Goal: Navigation & Orientation: Understand site structure

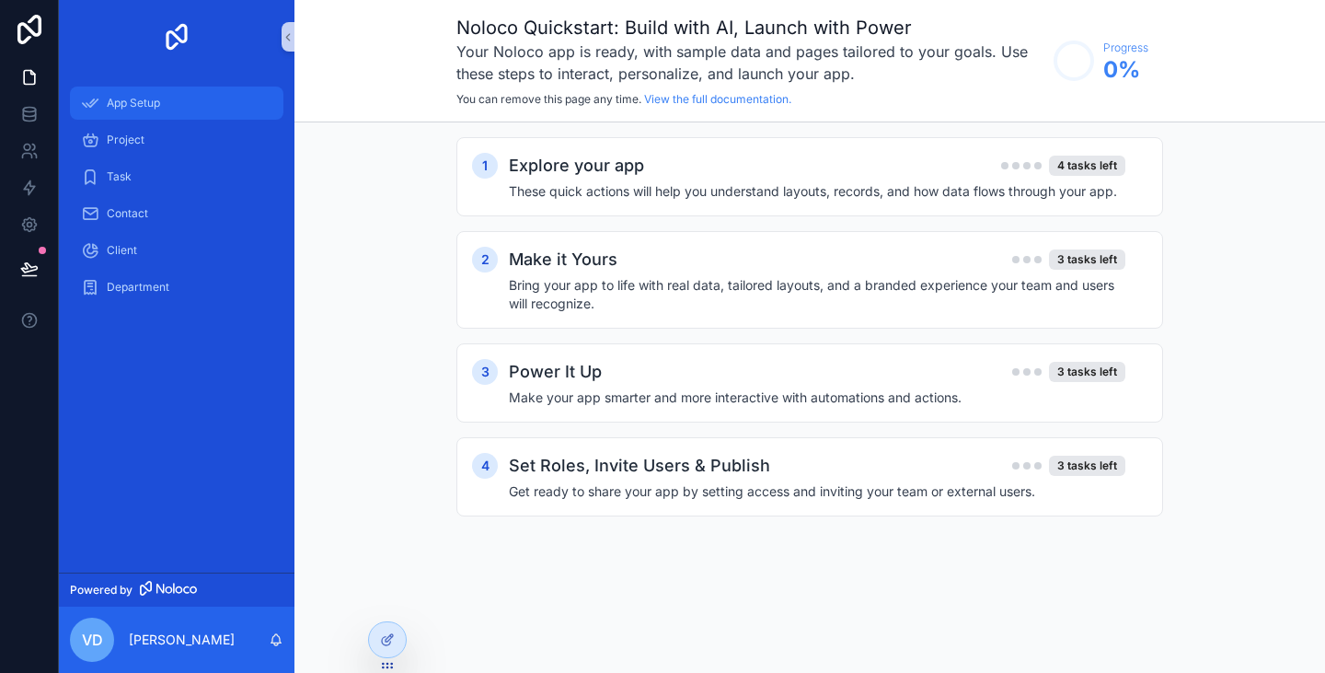
click at [156, 110] on span "App Setup" at bounding box center [133, 103] width 53 height 15
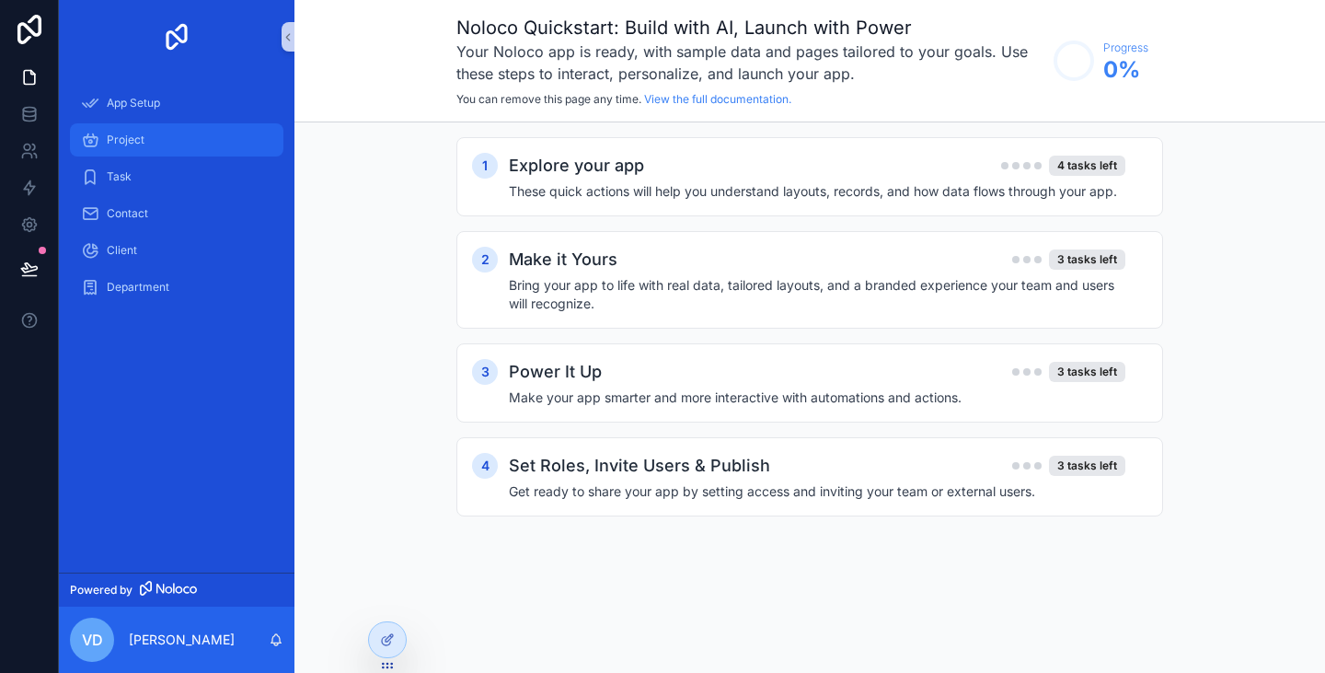
click at [146, 148] on div "Project" at bounding box center [176, 139] width 191 height 29
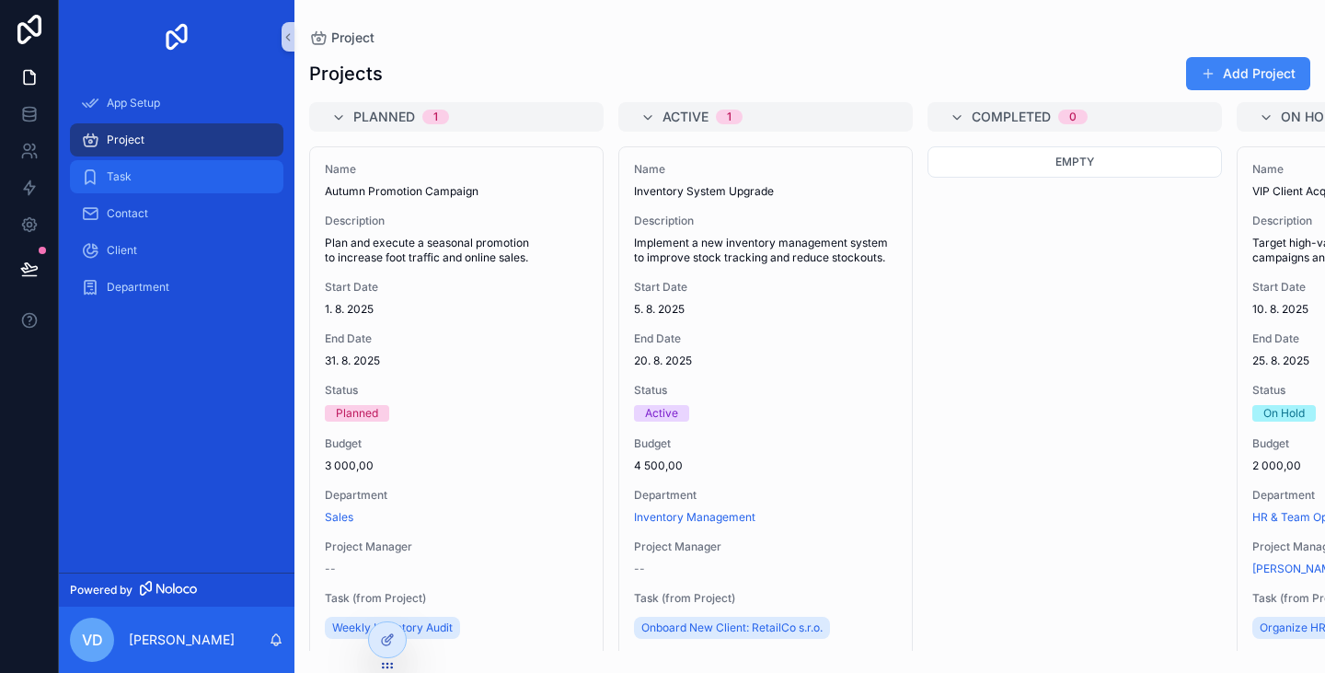
click at [144, 177] on div "Task" at bounding box center [176, 176] width 191 height 29
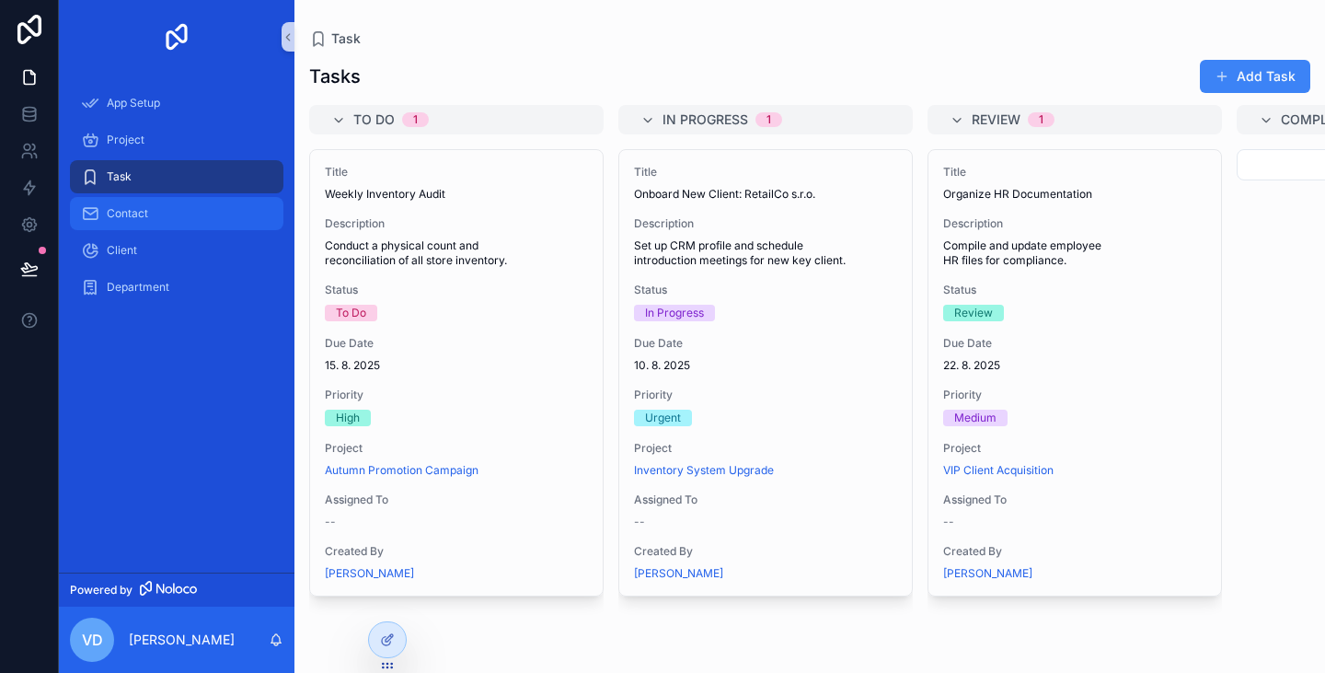
click at [150, 202] on div "Contact" at bounding box center [176, 213] width 191 height 29
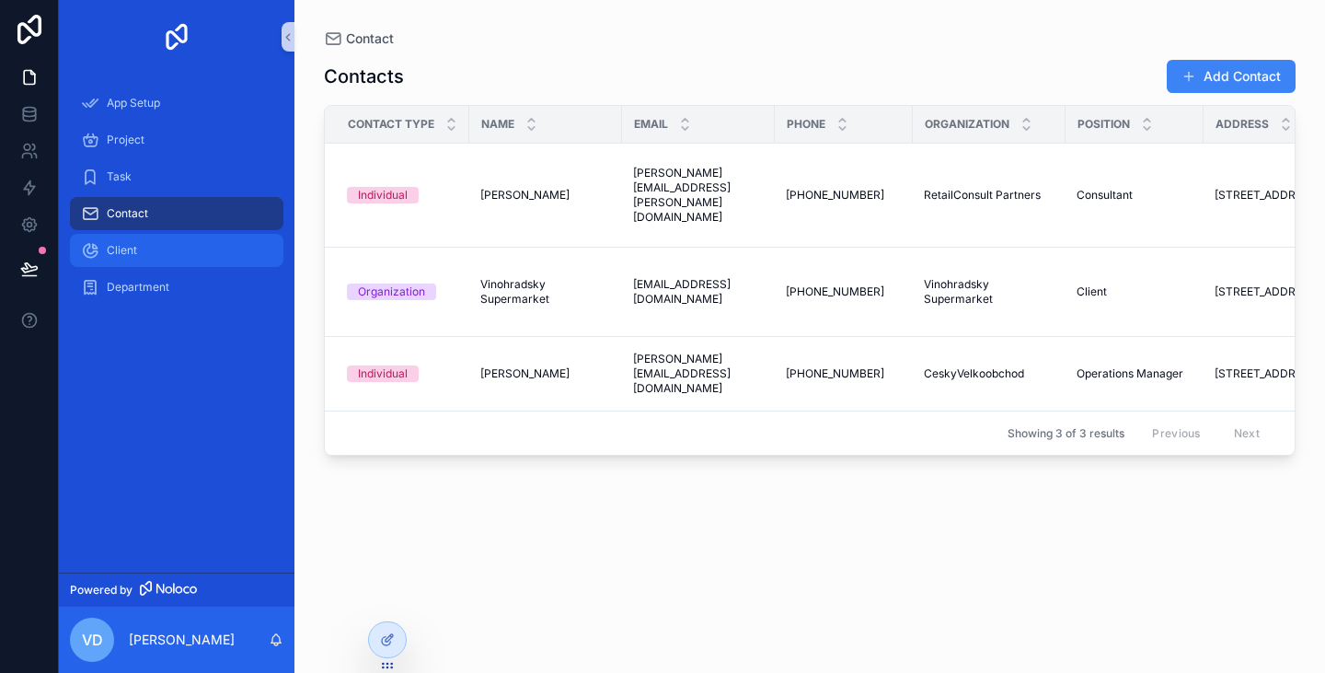
click at [133, 250] on span "Client" at bounding box center [122, 250] width 30 height 15
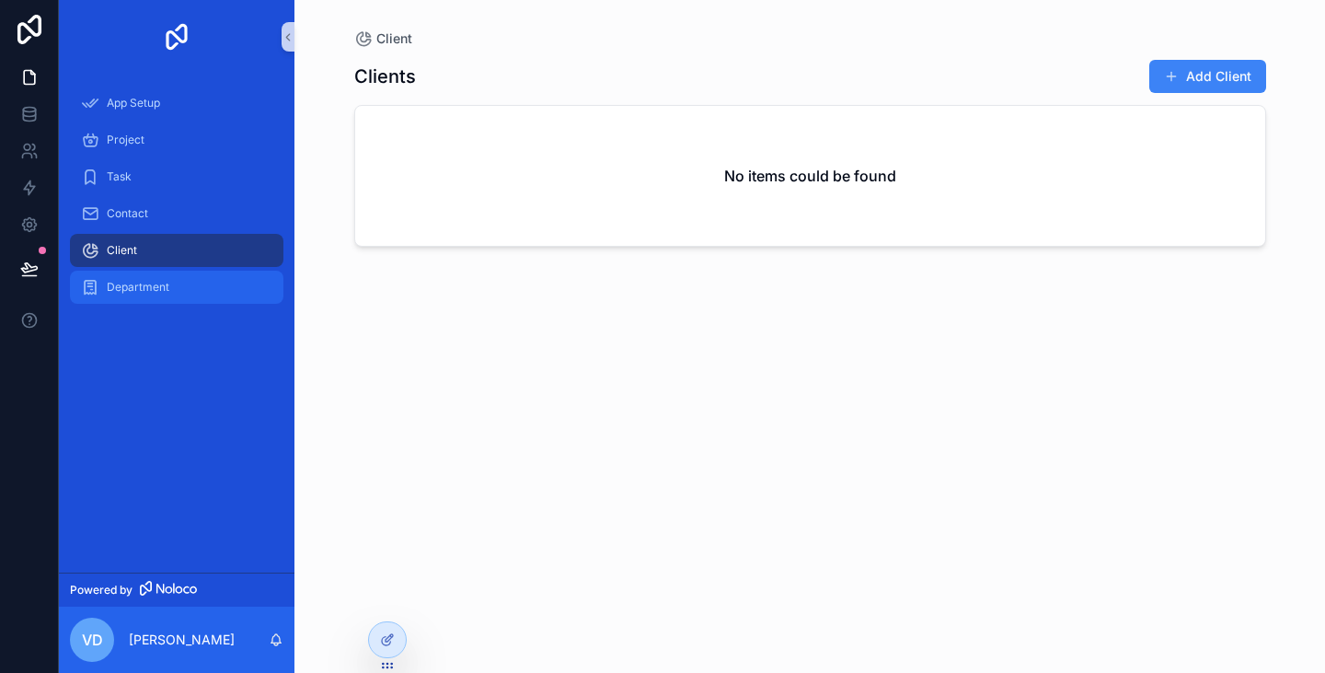
click at [162, 281] on span "Department" at bounding box center [138, 287] width 63 height 15
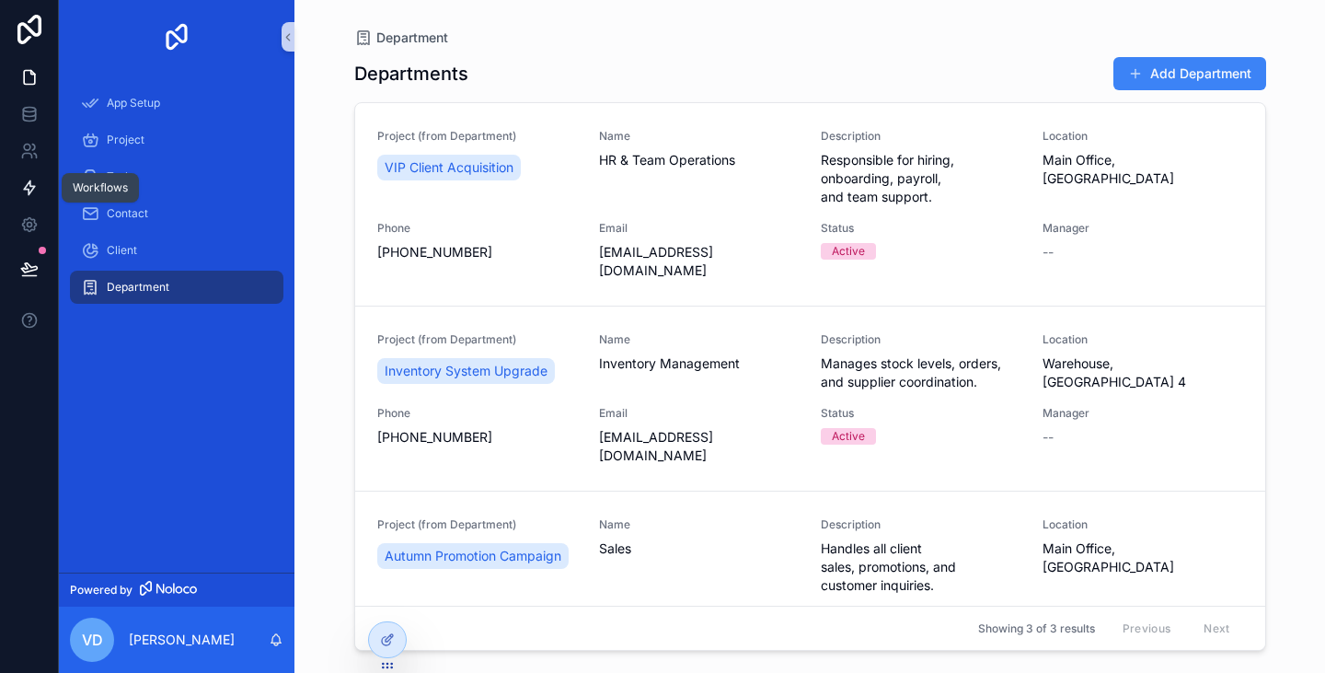
click at [26, 182] on icon at bounding box center [29, 188] width 18 height 18
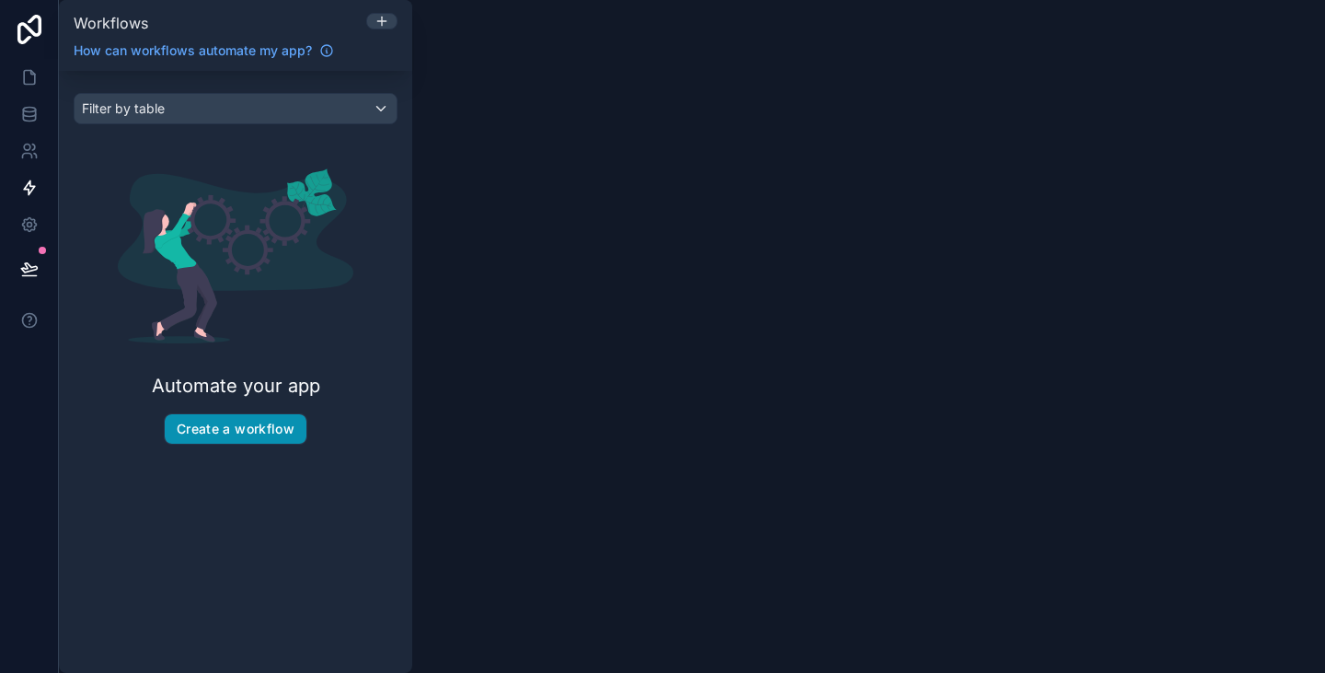
click at [256, 422] on button "Create a workflow" at bounding box center [236, 428] width 142 height 29
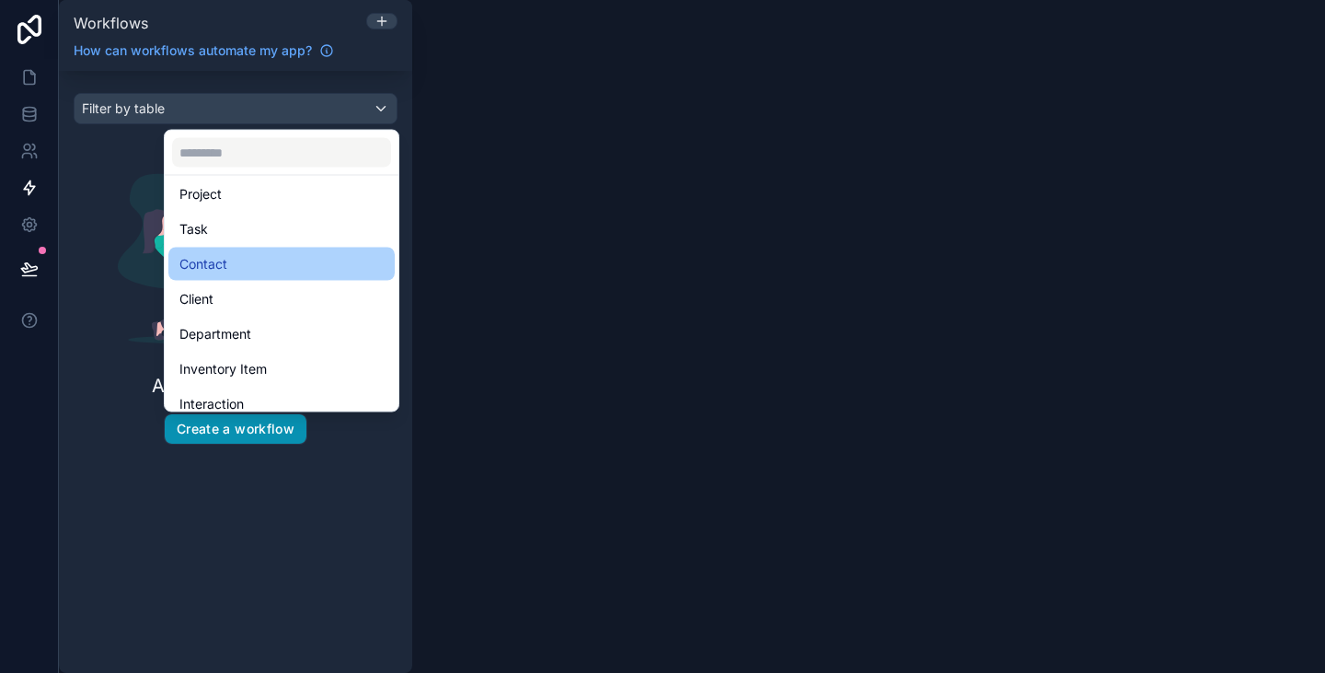
scroll to position [88, 0]
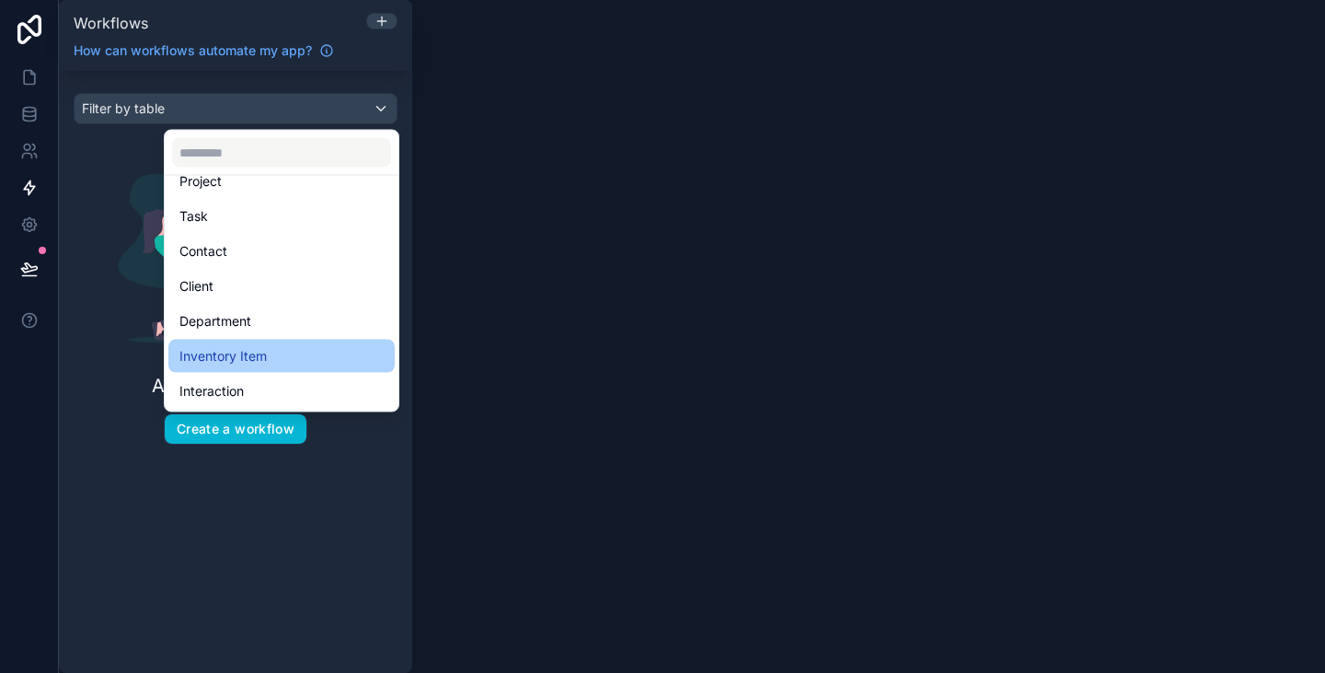
click at [280, 348] on div "Inventory Item" at bounding box center [281, 356] width 204 height 22
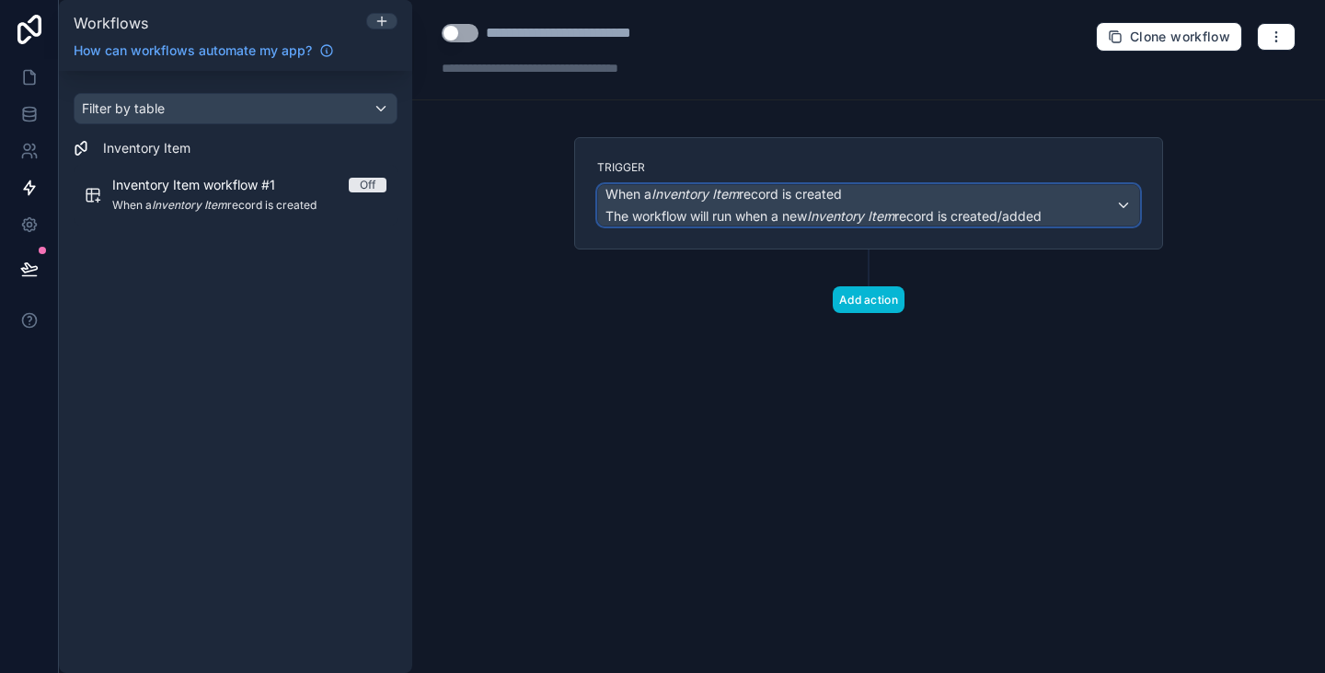
click at [758, 202] on span "When a Inventory Item record is created" at bounding box center [724, 194] width 237 height 18
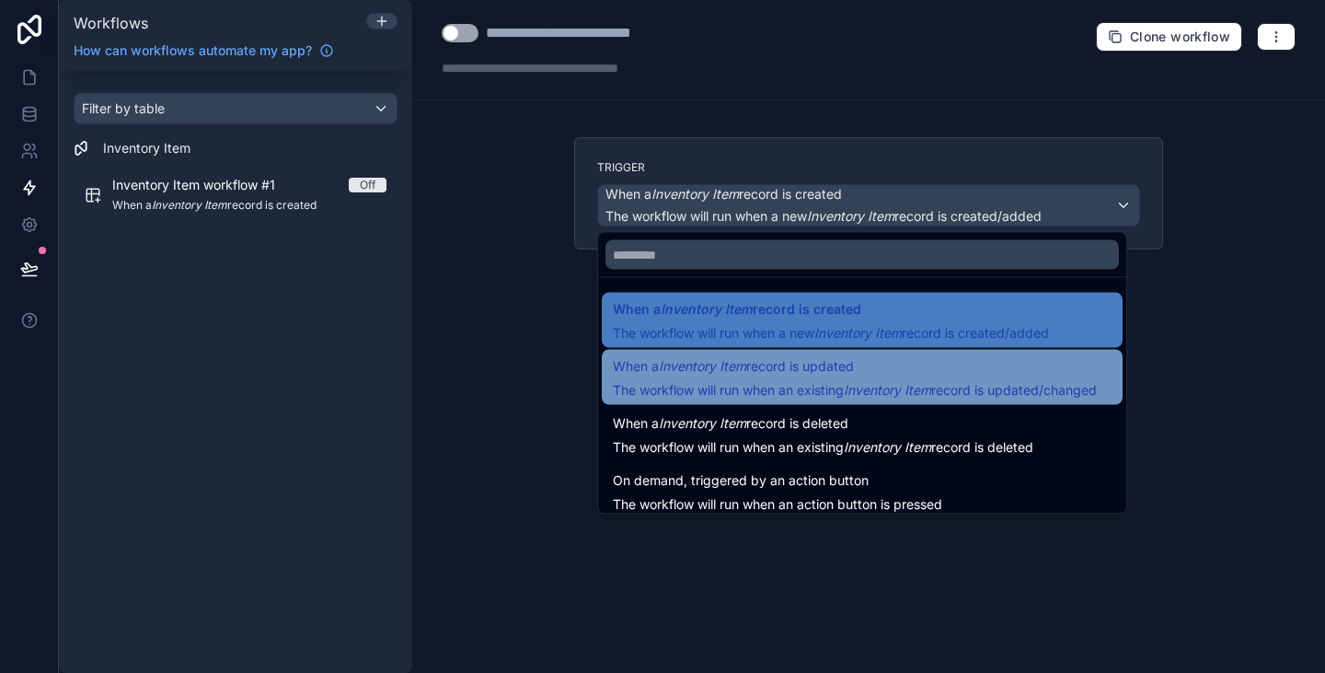
click at [872, 382] on em "Inventory Item" at bounding box center [887, 390] width 87 height 16
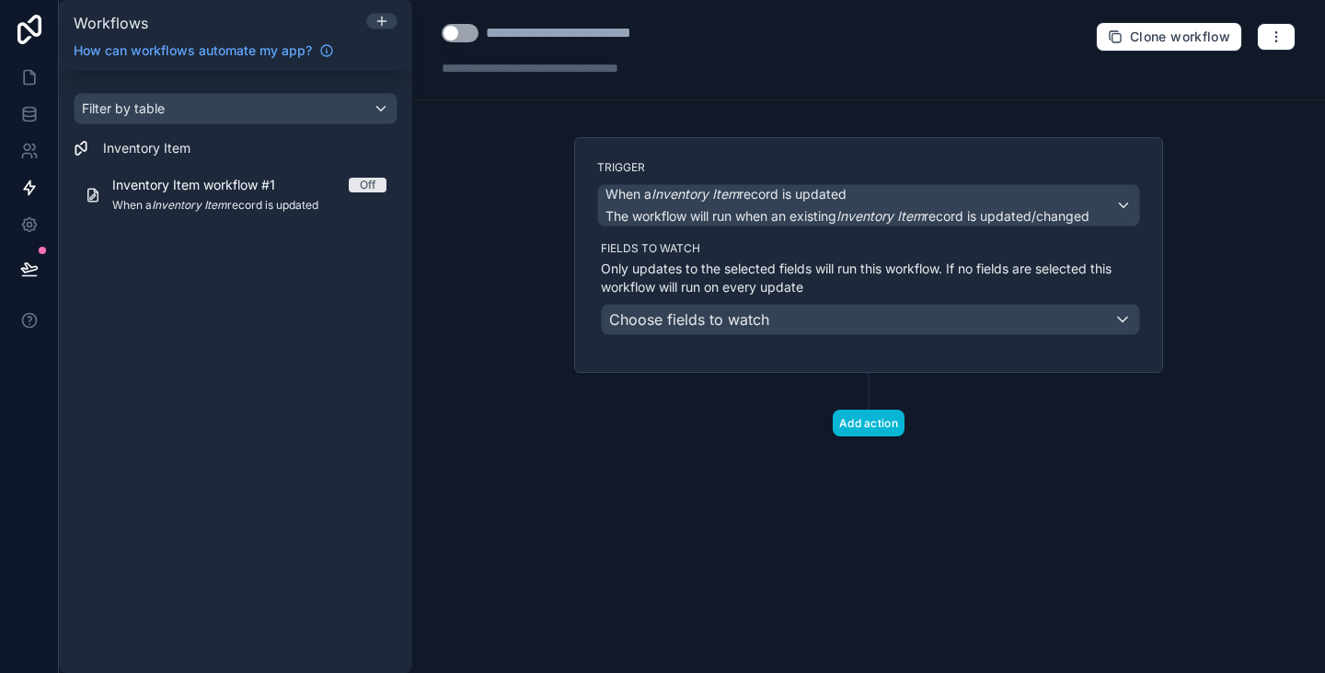
click at [792, 267] on p "Only updates to the selected fields will run this workflow. If no fields are se…" at bounding box center [870, 278] width 539 height 37
click at [768, 316] on span "Choose fields to watch" at bounding box center [689, 319] width 160 height 18
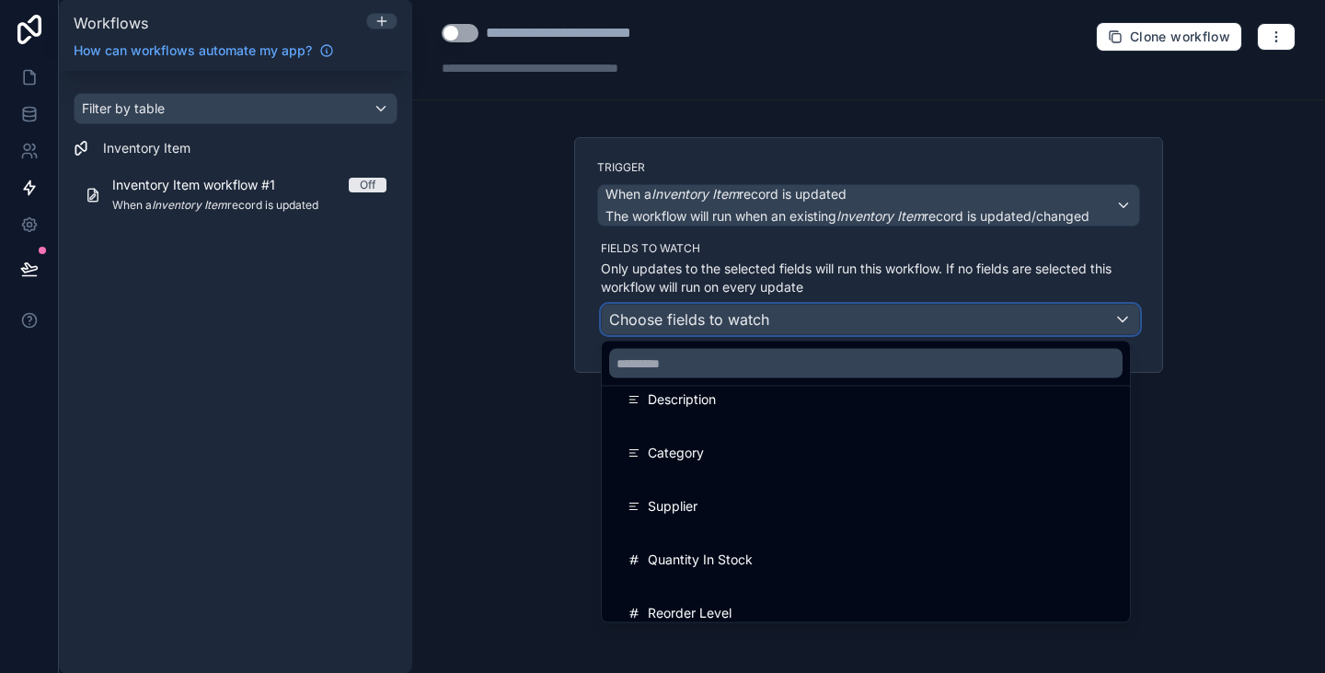
scroll to position [135, 0]
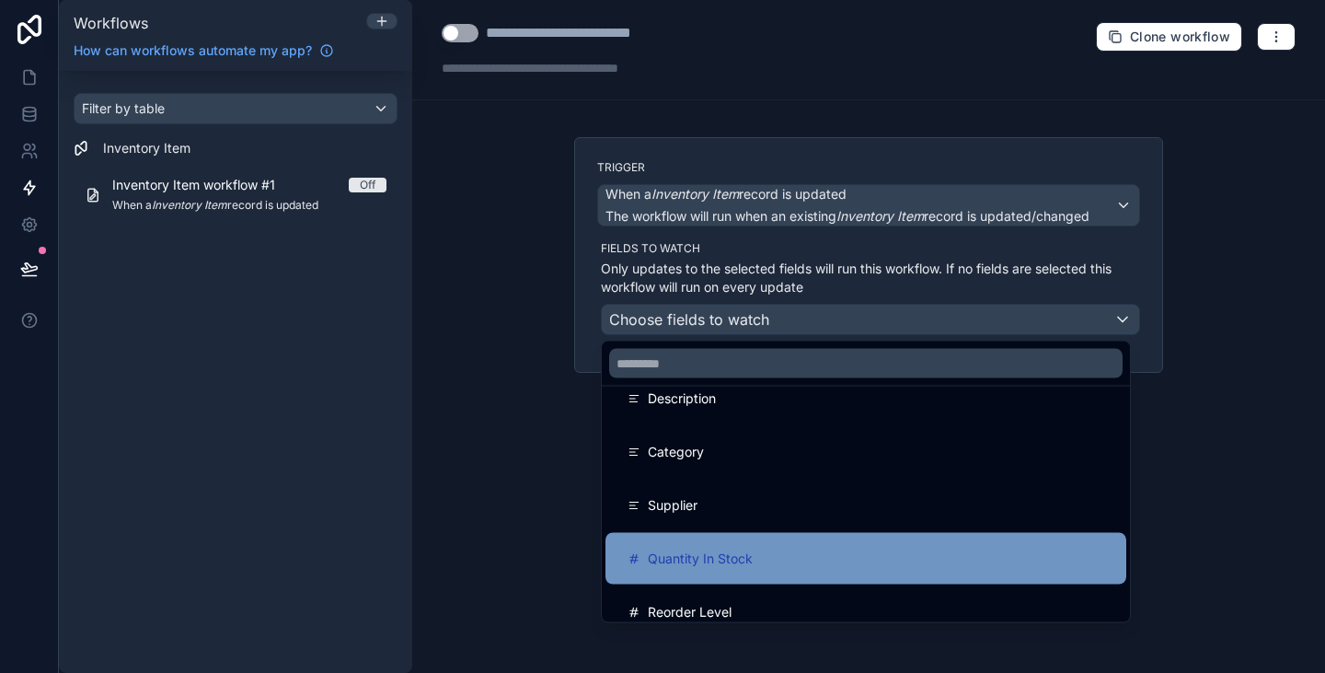
click at [699, 557] on span "Quantity In Stock" at bounding box center [700, 559] width 105 height 22
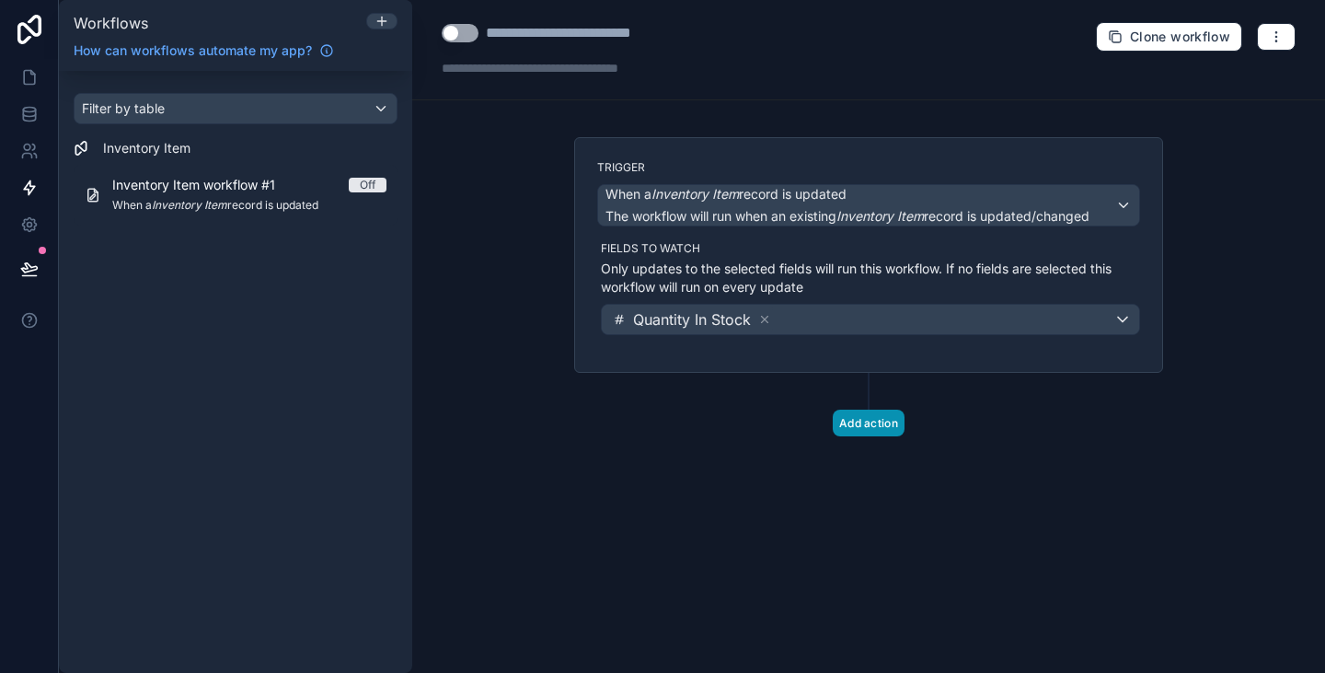
click at [861, 418] on button "Add action" at bounding box center [869, 423] width 72 height 27
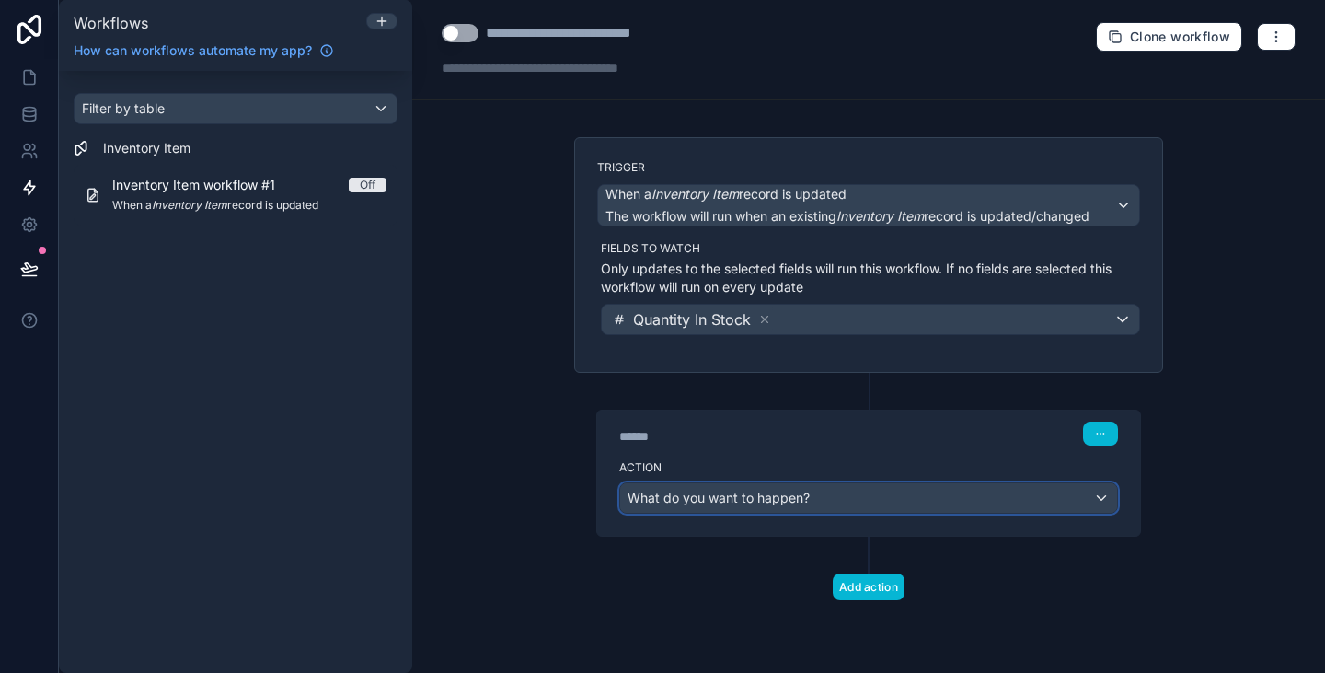
click at [794, 491] on span "What do you want to happen?" at bounding box center [719, 498] width 182 height 16
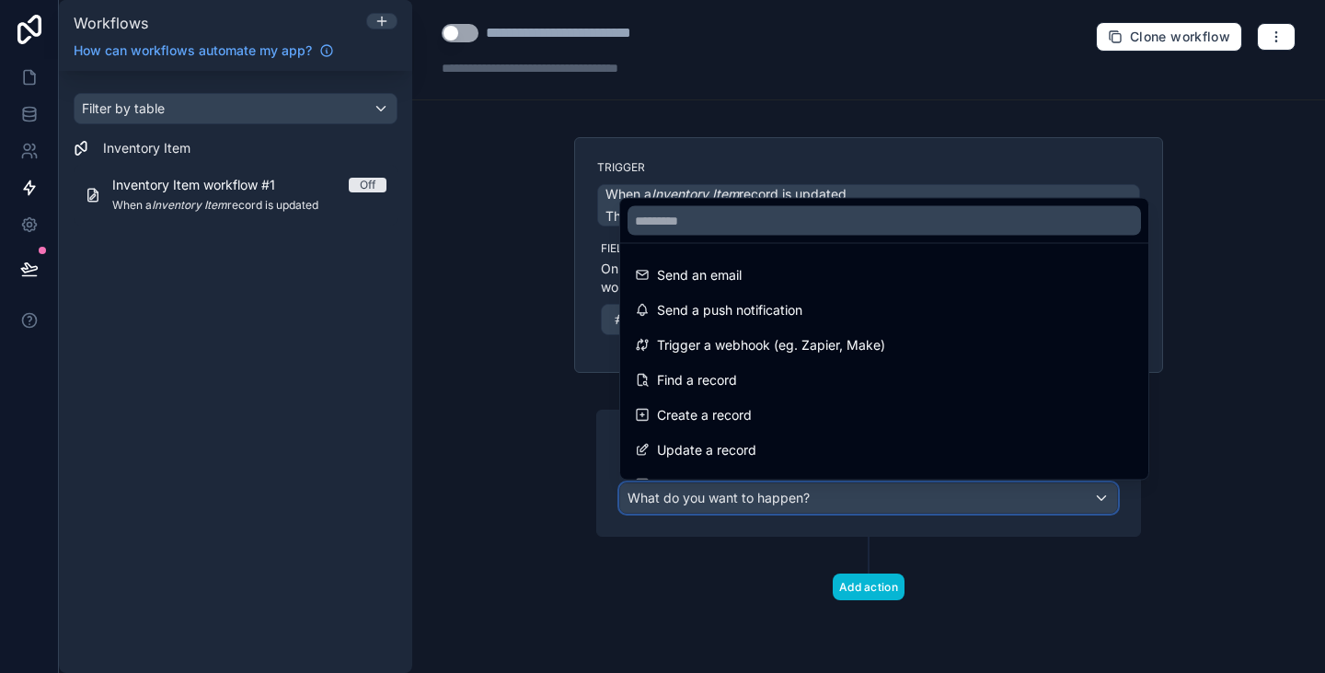
scroll to position [1, 0]
click at [500, 286] on div at bounding box center [662, 336] width 1325 height 673
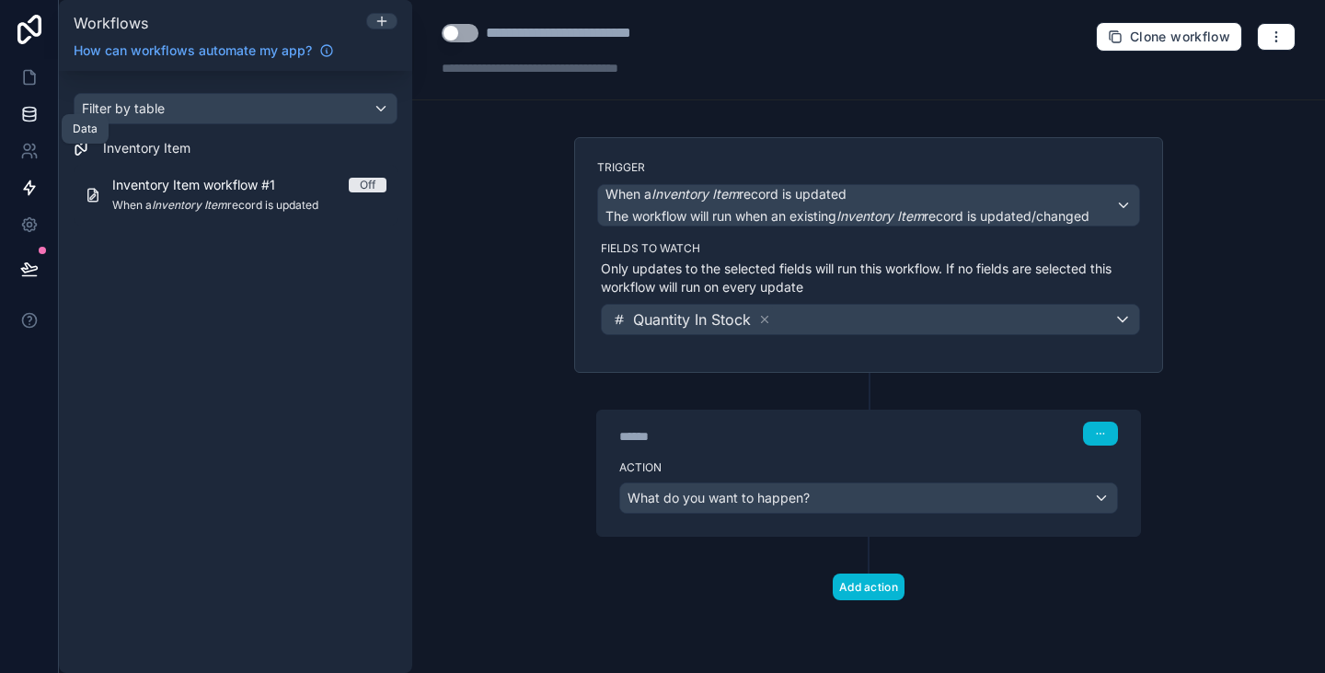
click at [41, 110] on link at bounding box center [29, 114] width 58 height 37
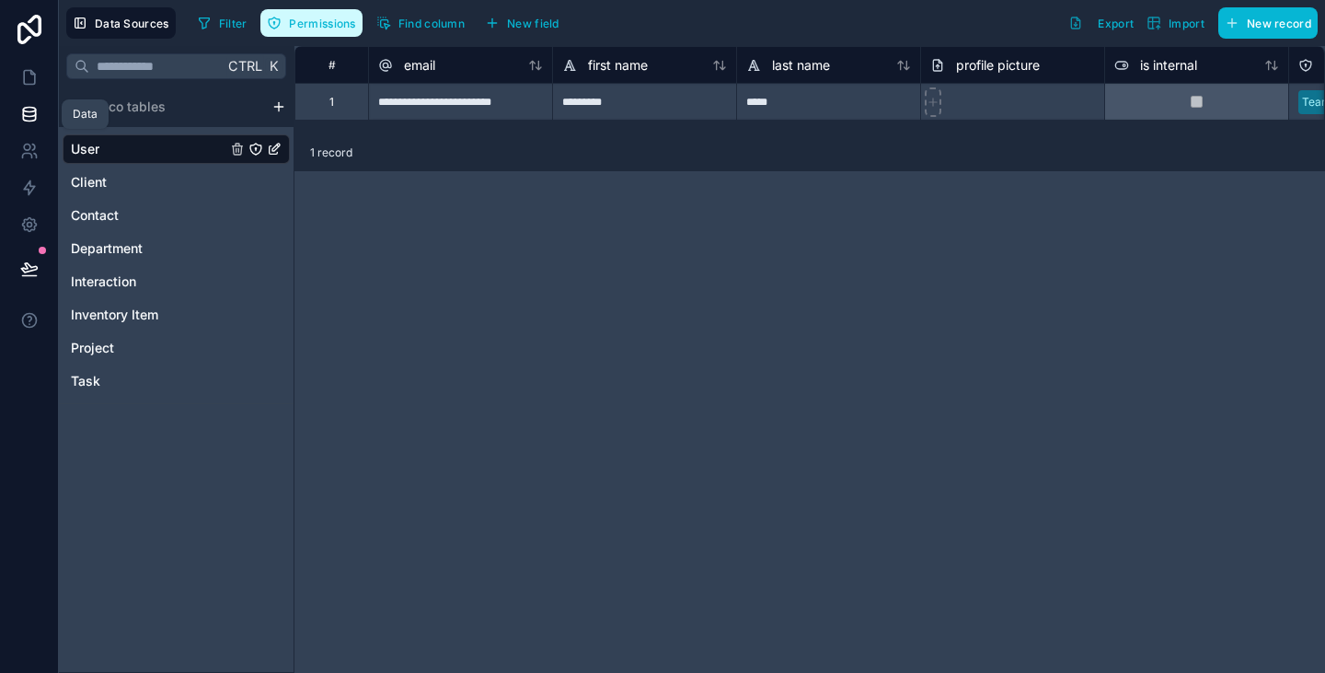
click at [326, 23] on span "Permissions" at bounding box center [322, 24] width 66 height 14
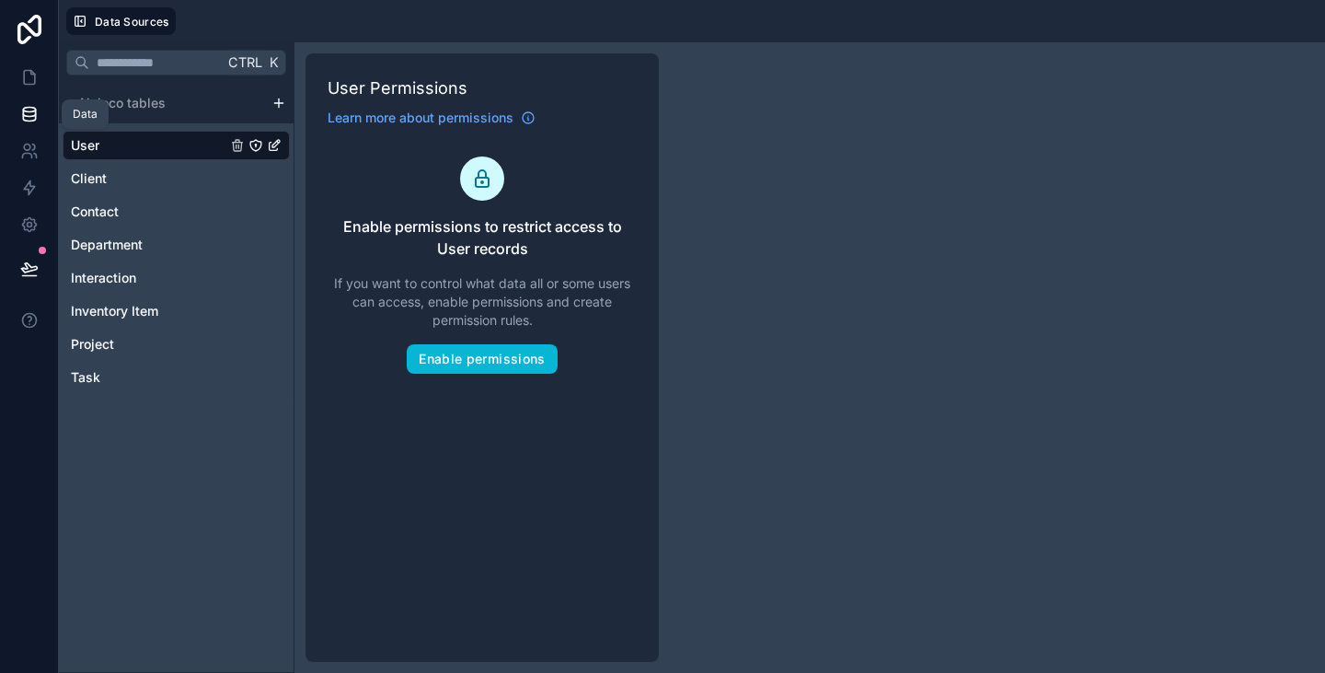
click at [29, 124] on link at bounding box center [29, 114] width 58 height 37
click at [39, 72] on link at bounding box center [29, 77] width 58 height 37
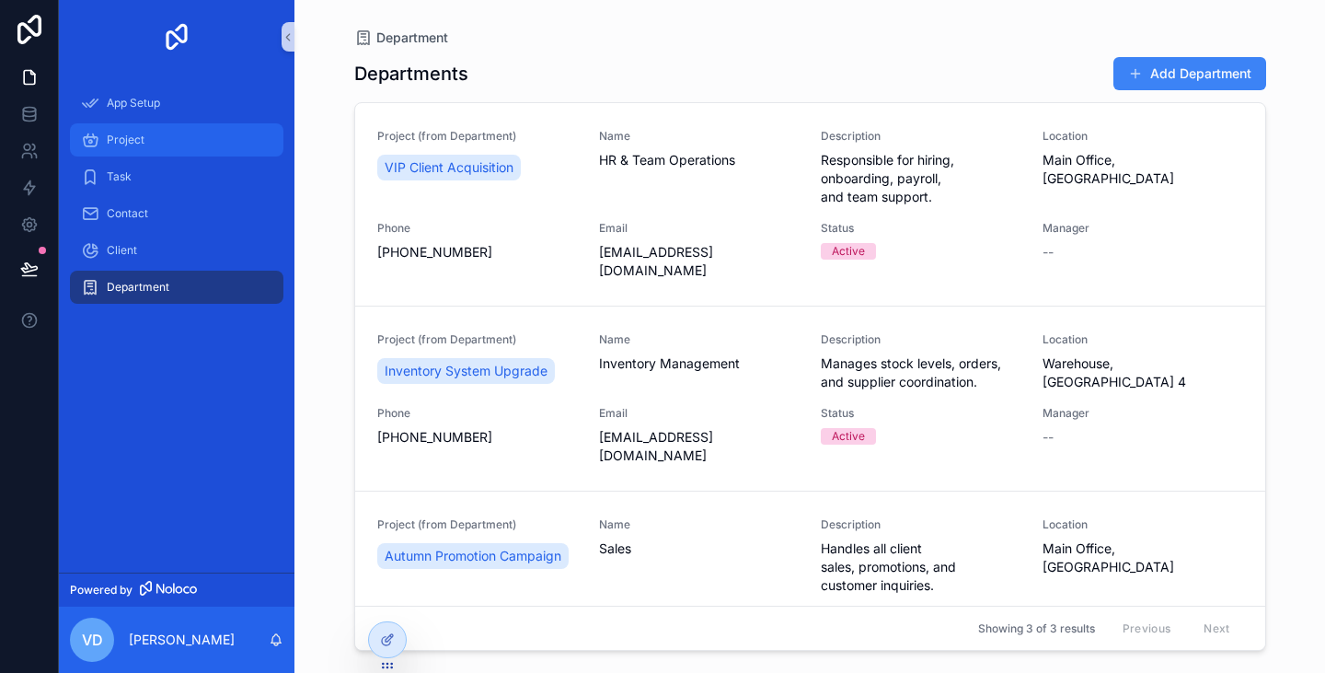
click at [150, 130] on div "Project" at bounding box center [176, 139] width 191 height 29
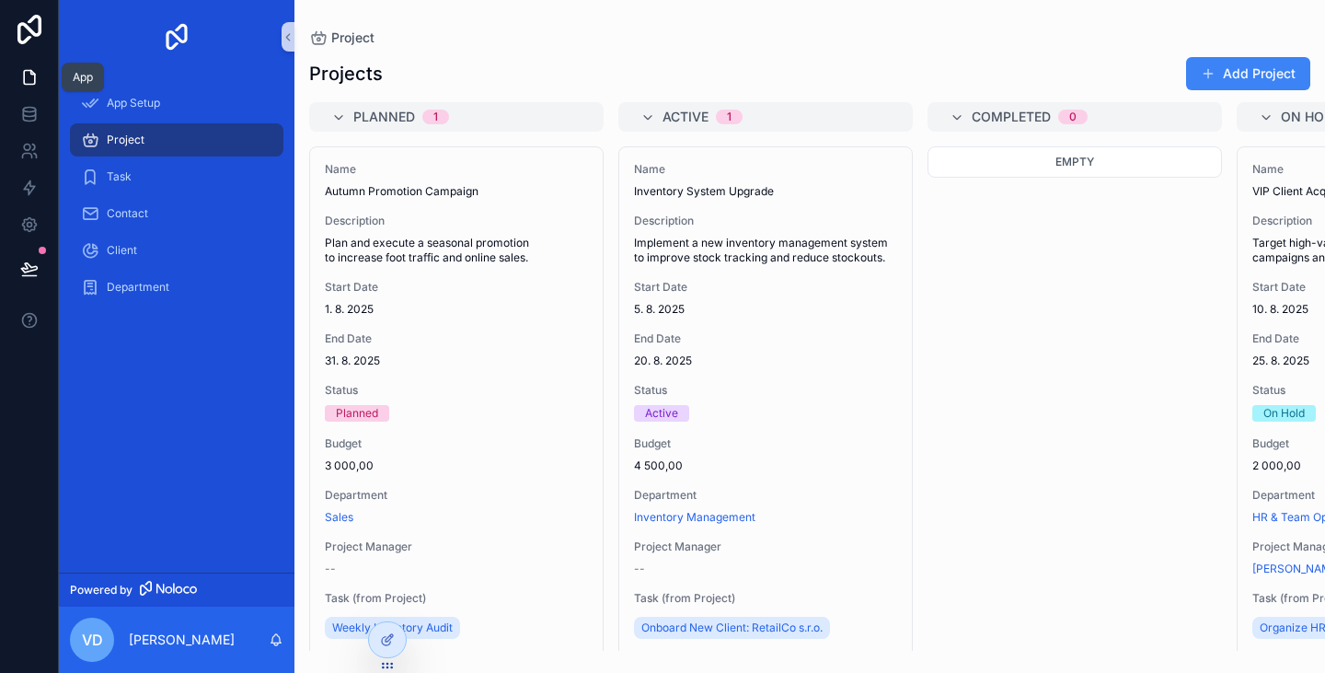
click at [40, 78] on link at bounding box center [29, 77] width 58 height 37
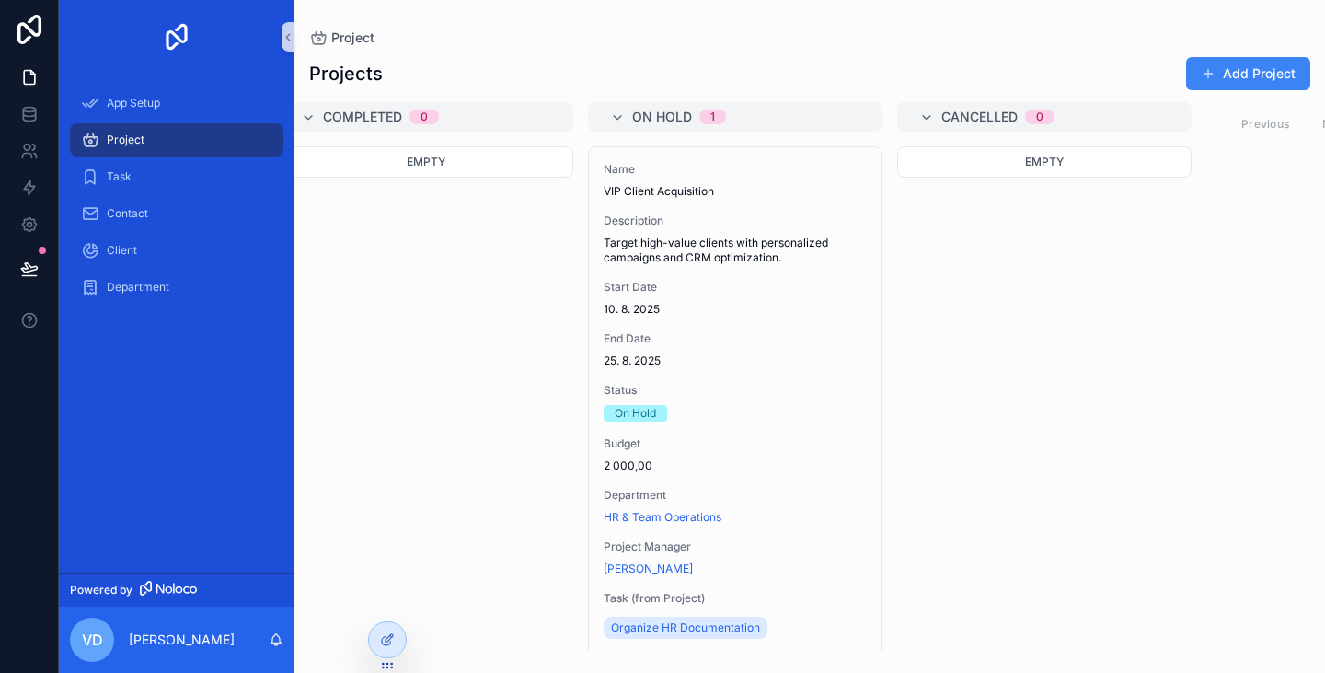
scroll to position [0, 650]
click at [34, 123] on link at bounding box center [29, 114] width 58 height 37
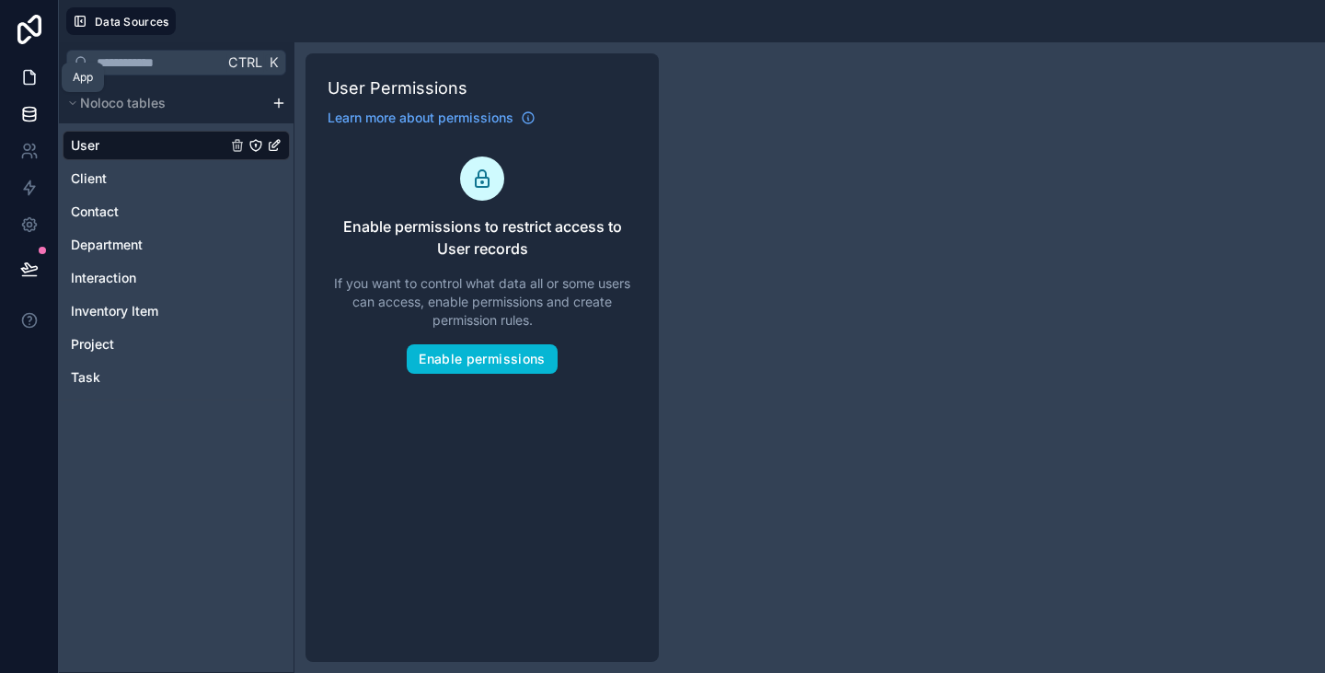
click at [38, 76] on icon at bounding box center [29, 77] width 18 height 18
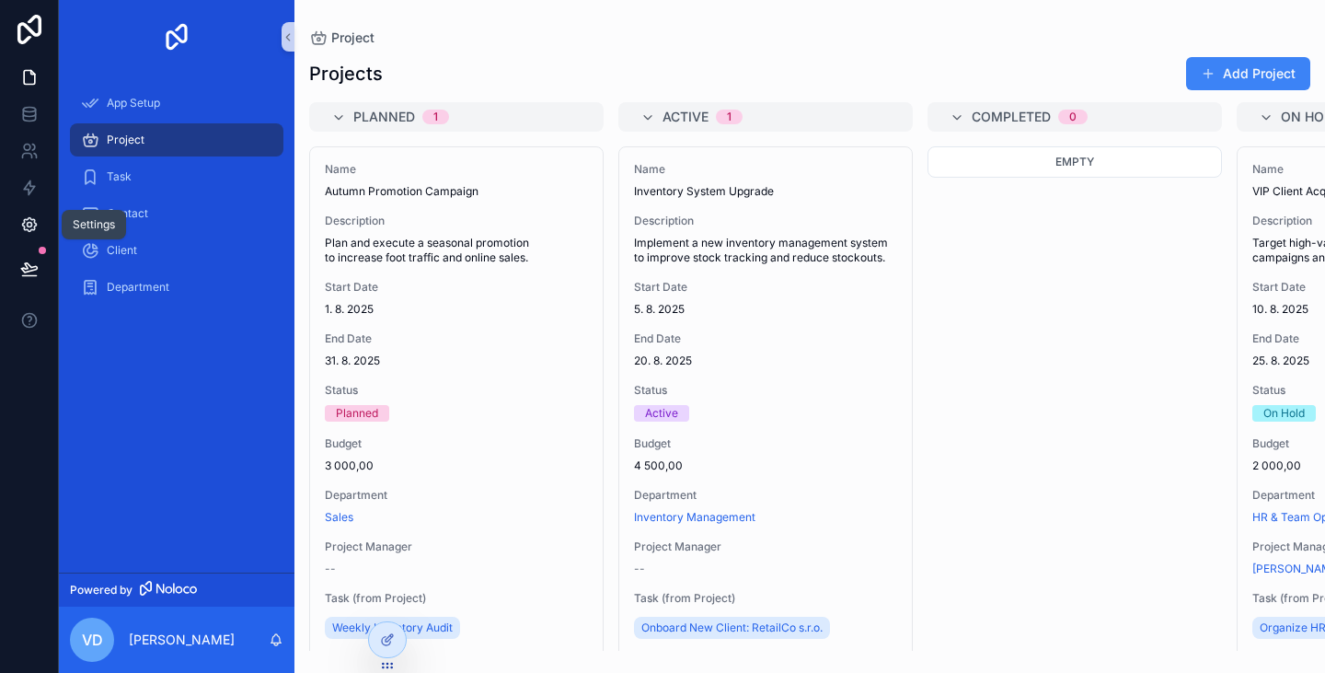
click at [34, 225] on icon at bounding box center [29, 225] width 14 height 14
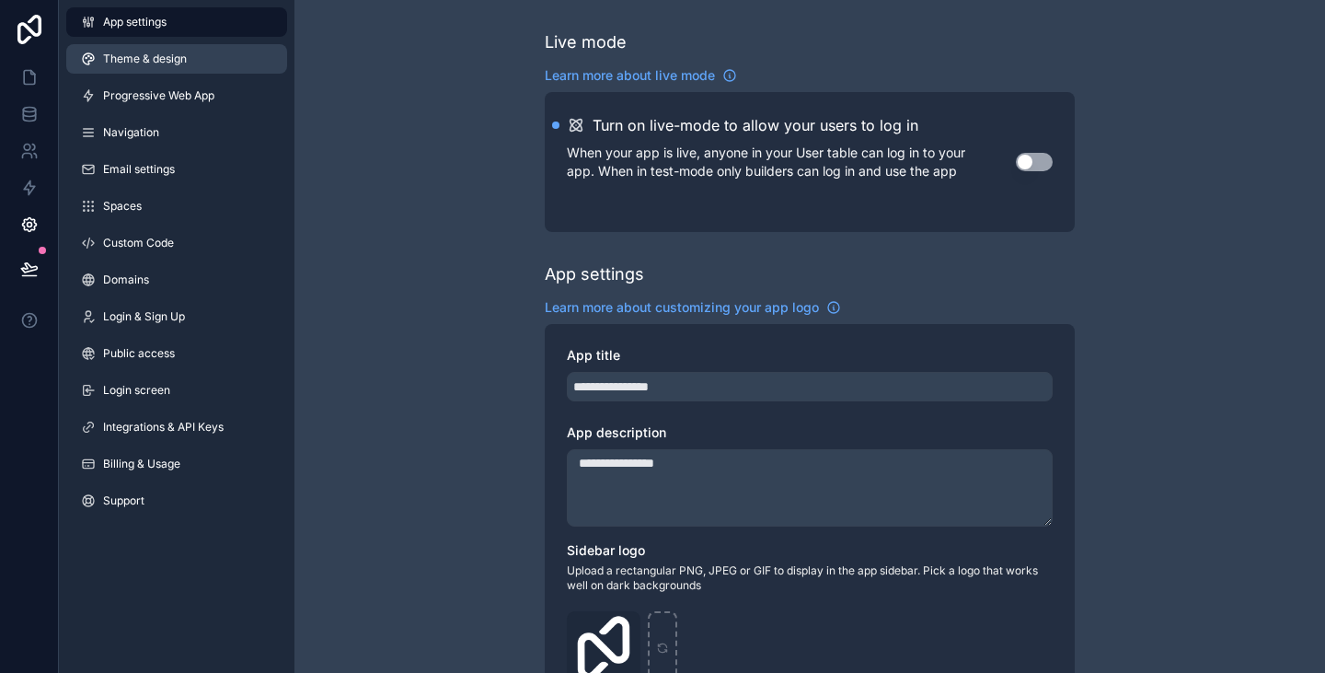
click at [174, 56] on span "Theme & design" at bounding box center [145, 59] width 84 height 15
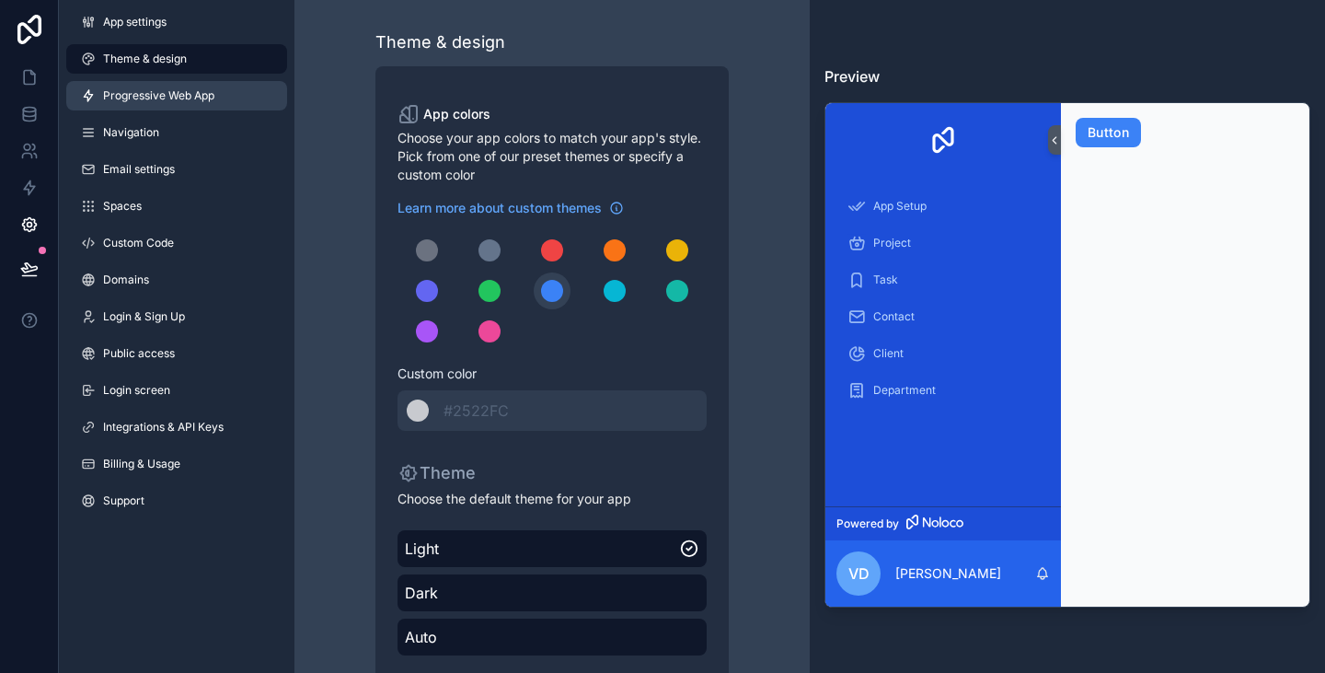
click at [155, 98] on span "Progressive Web App" at bounding box center [158, 95] width 111 height 15
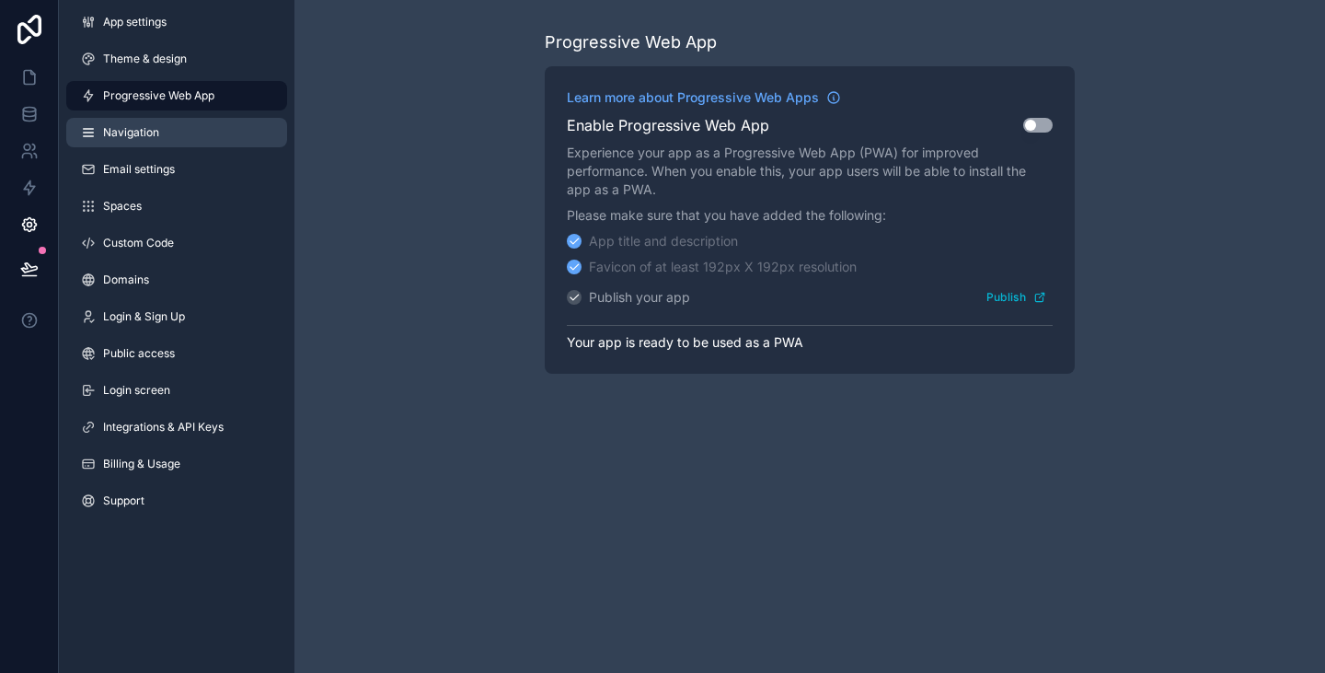
click at [144, 122] on link "Navigation" at bounding box center [176, 132] width 221 height 29
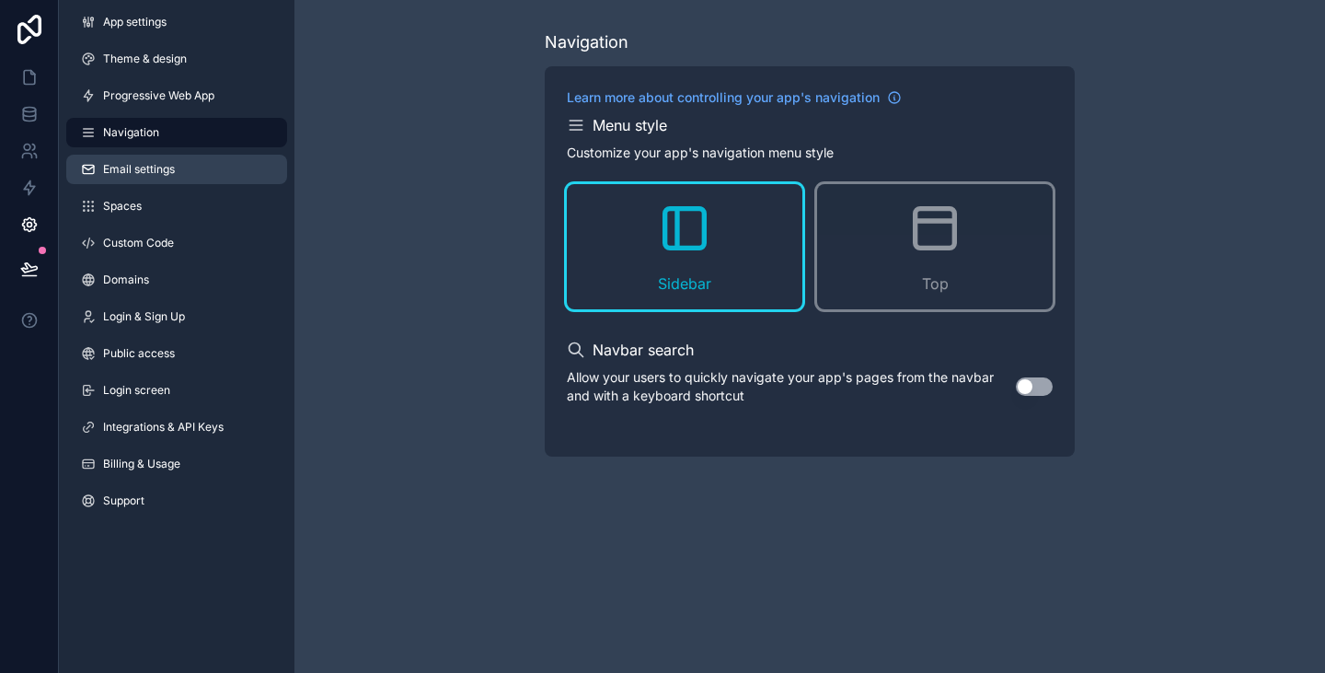
click at [143, 155] on link "Email settings" at bounding box center [176, 169] width 221 height 29
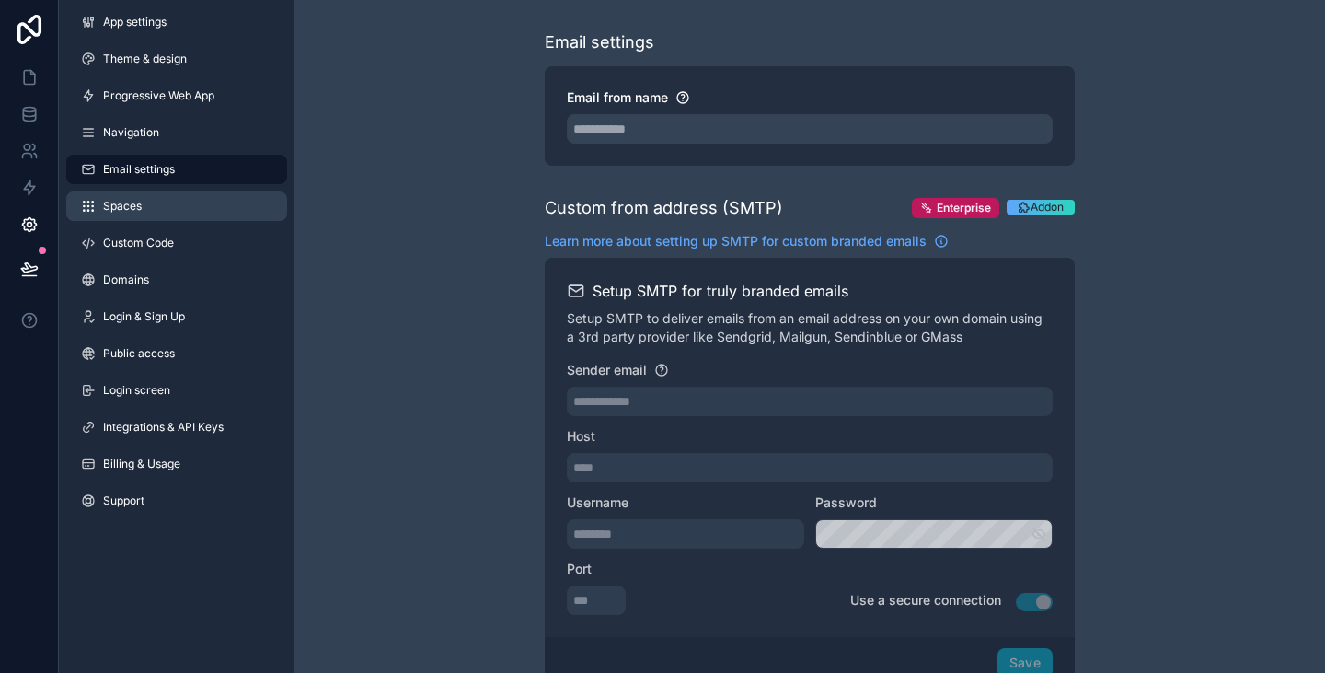
click at [137, 211] on span "Spaces" at bounding box center [122, 206] width 39 height 15
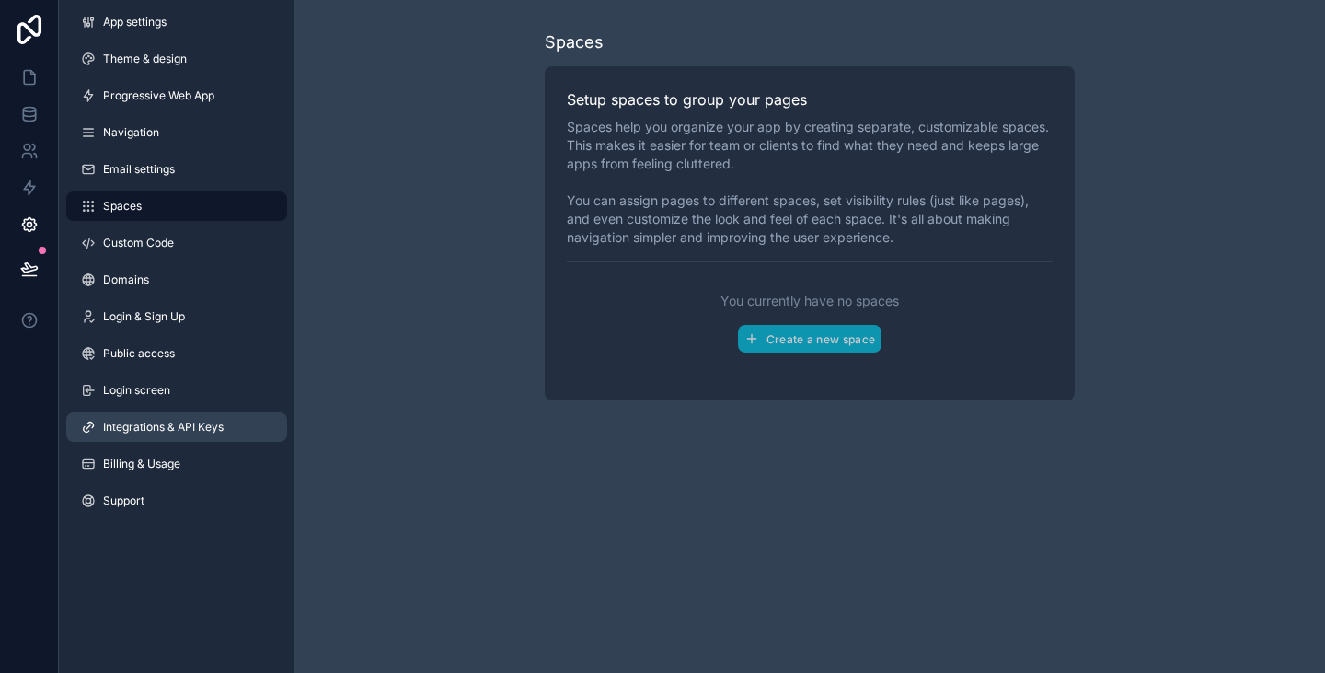
click at [152, 433] on span "Integrations & API Keys" at bounding box center [163, 427] width 121 height 15
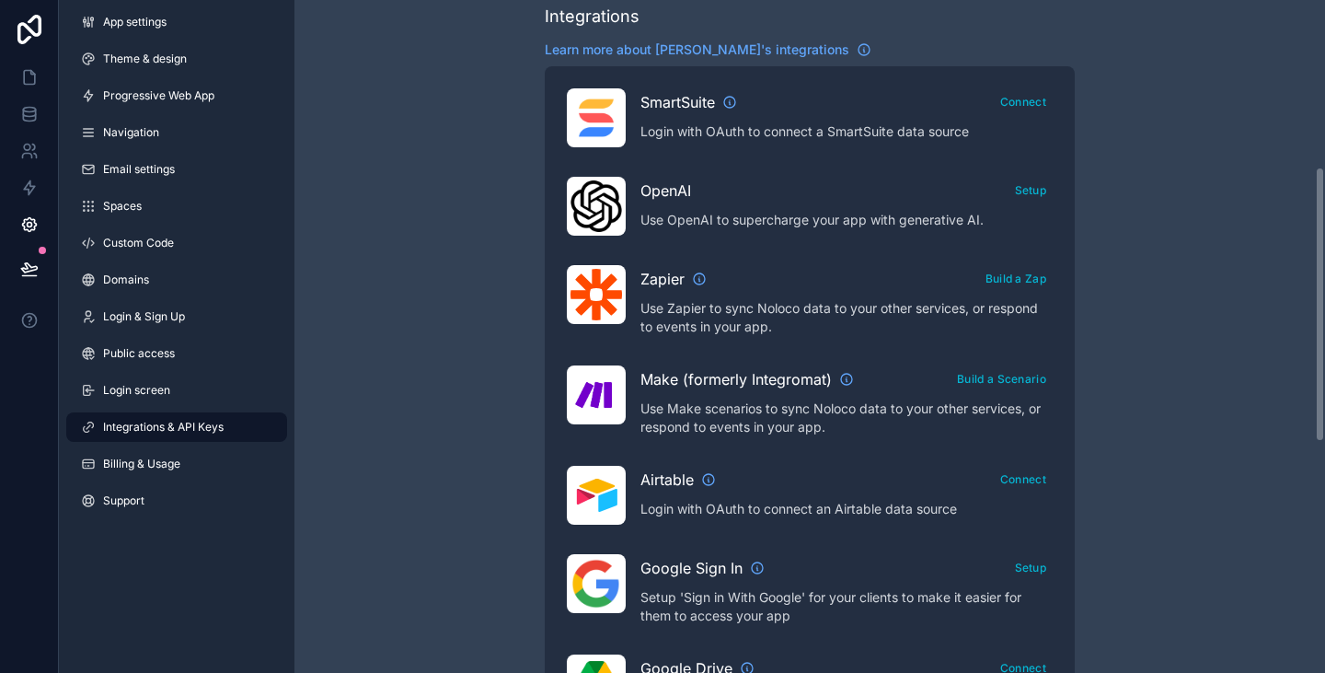
scroll to position [407, 0]
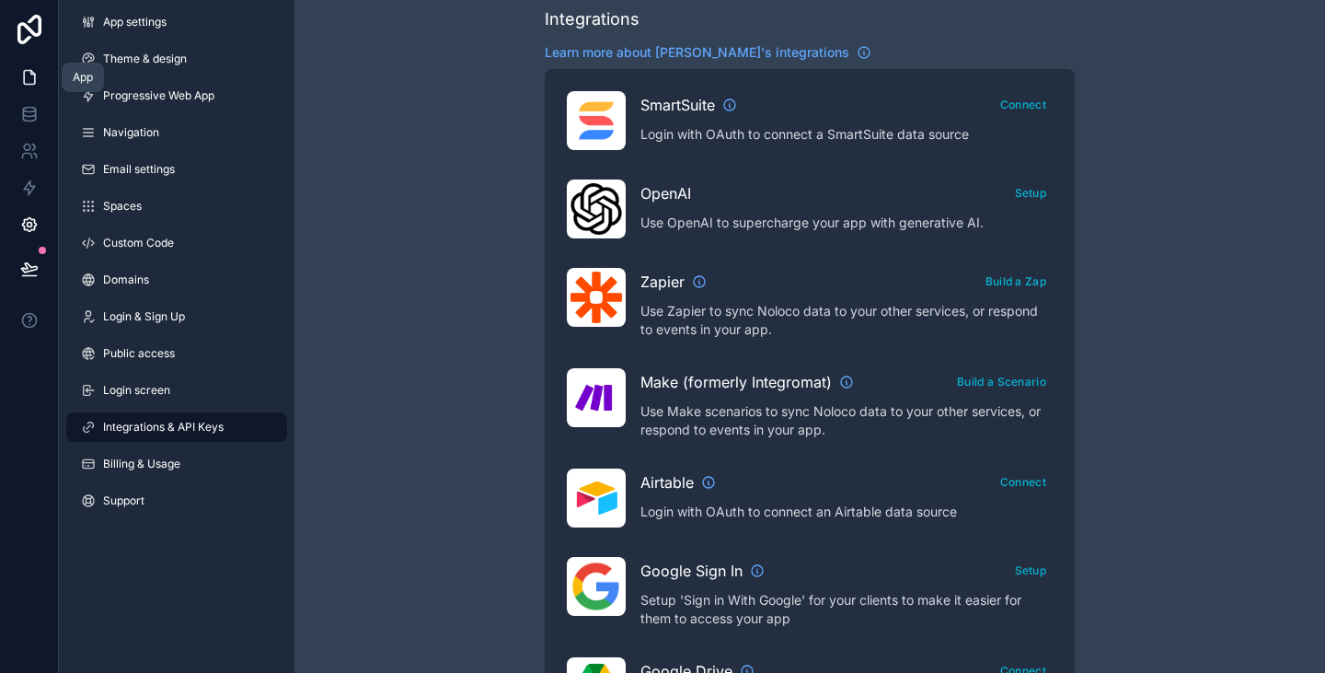
click at [40, 76] on link at bounding box center [29, 77] width 58 height 37
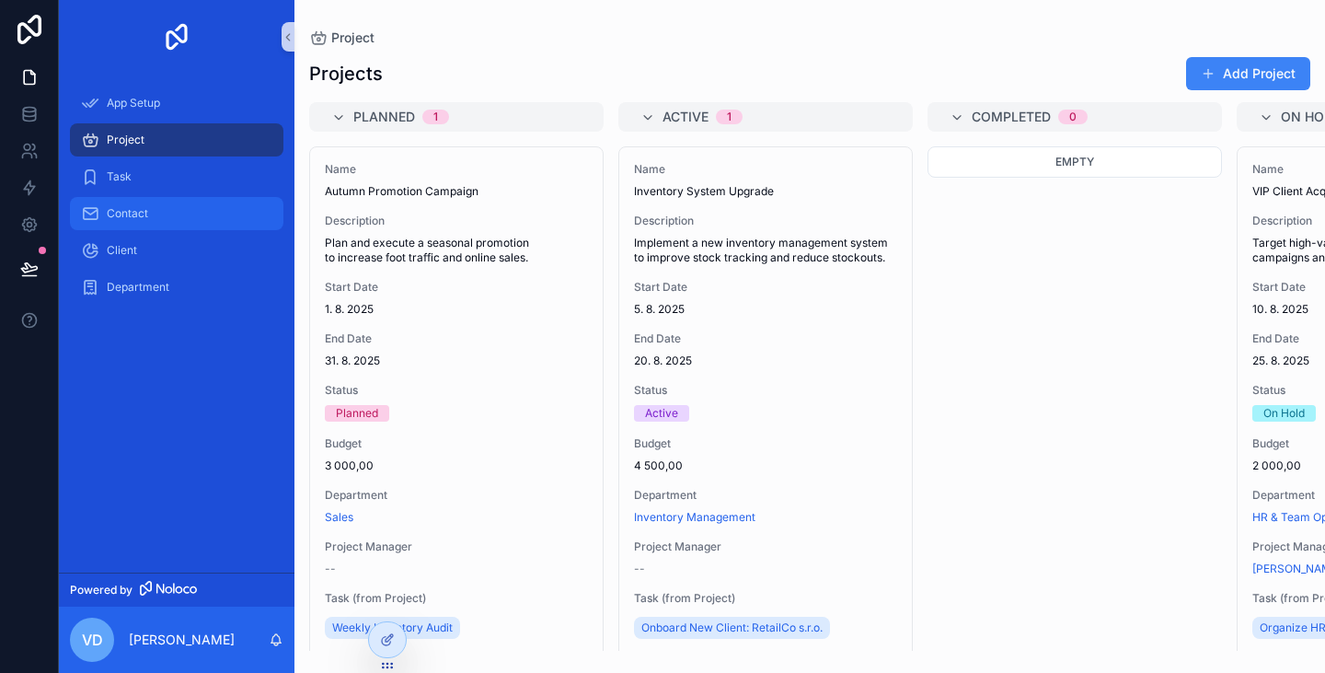
click at [137, 214] on span "Contact" at bounding box center [127, 213] width 41 height 15
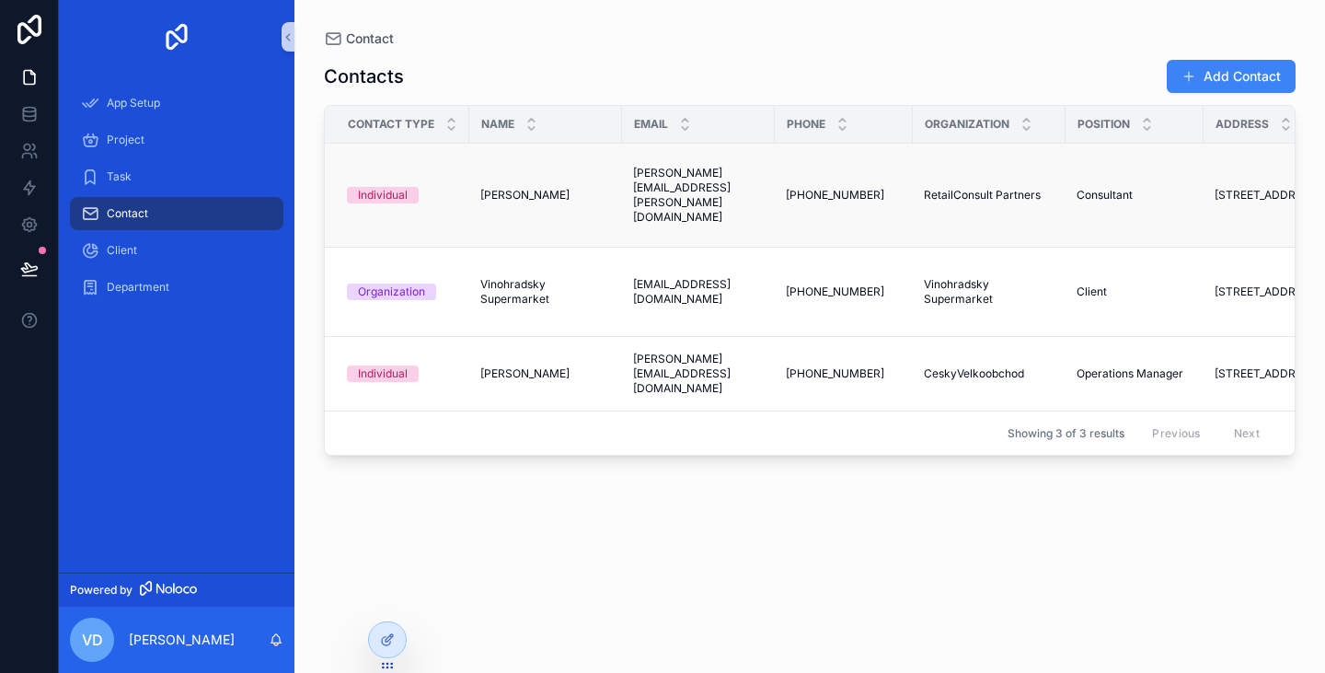
click at [526, 201] on span "[PERSON_NAME]" at bounding box center [524, 195] width 89 height 15
